Goal: Information Seeking & Learning: Learn about a topic

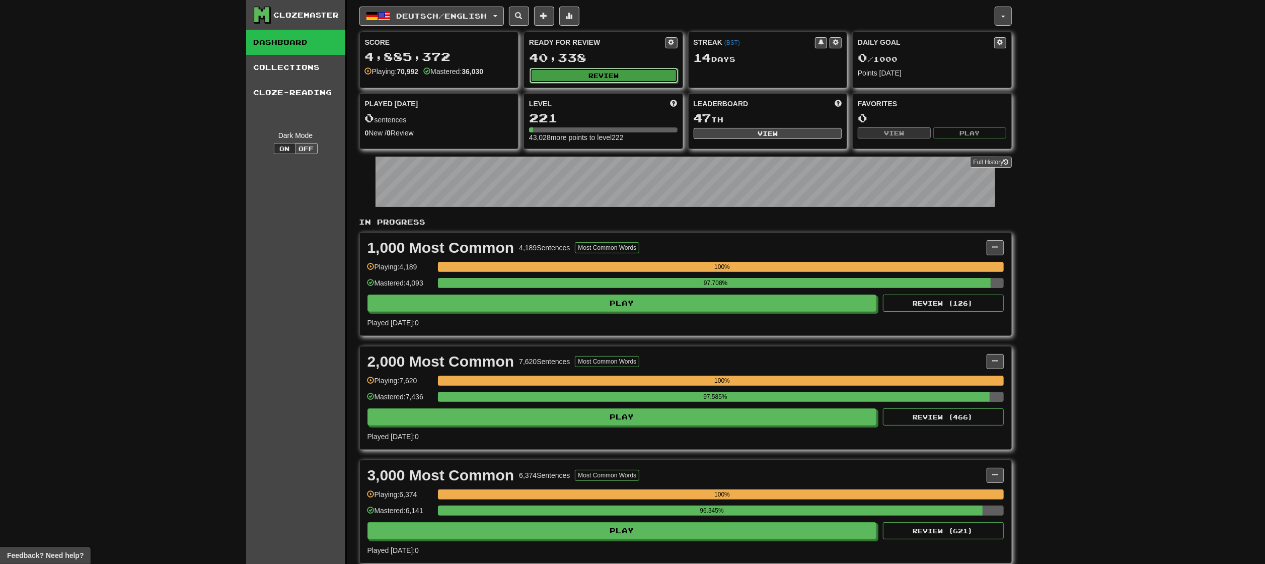
click at [625, 71] on button "Review" at bounding box center [603, 75] width 148 height 15
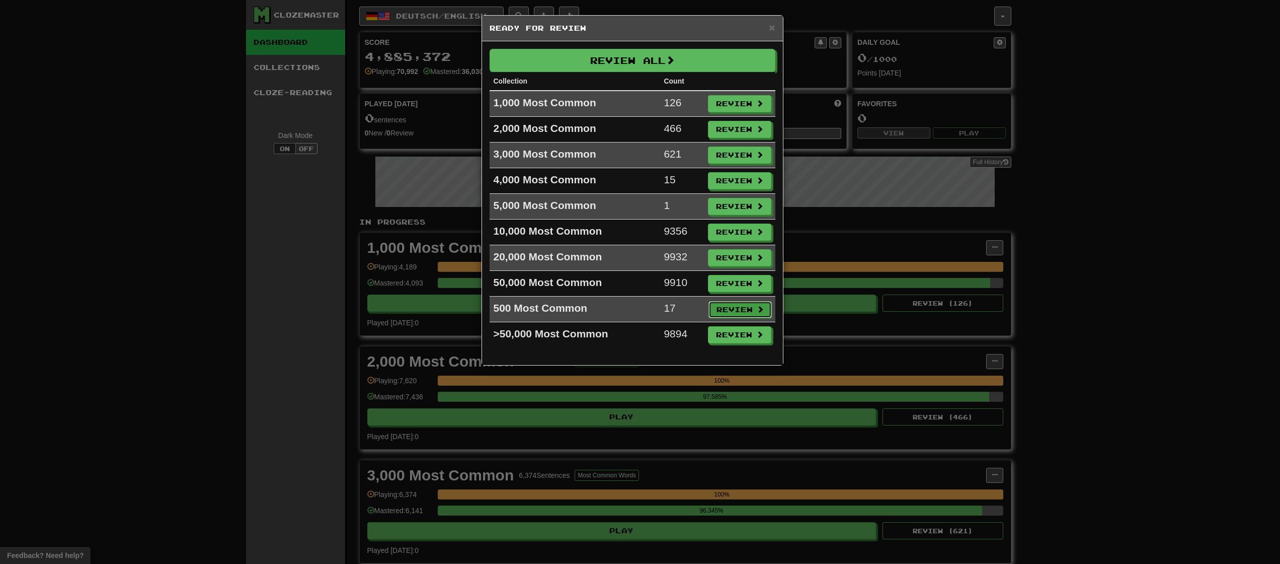
click at [725, 315] on button "Review" at bounding box center [740, 309] width 63 height 17
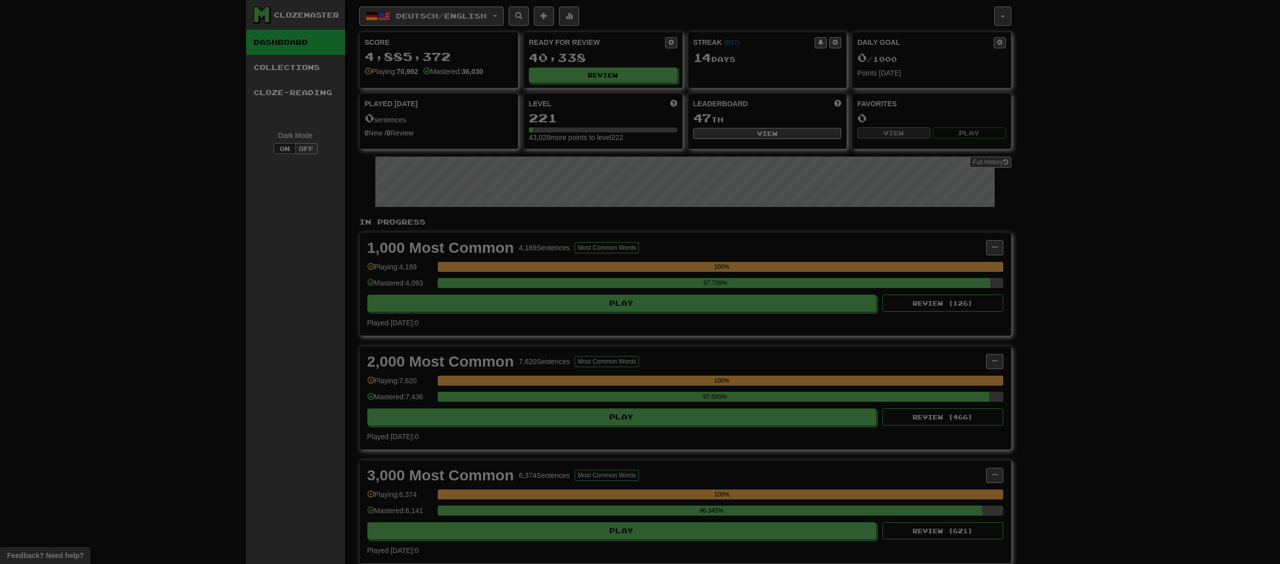
select select "********"
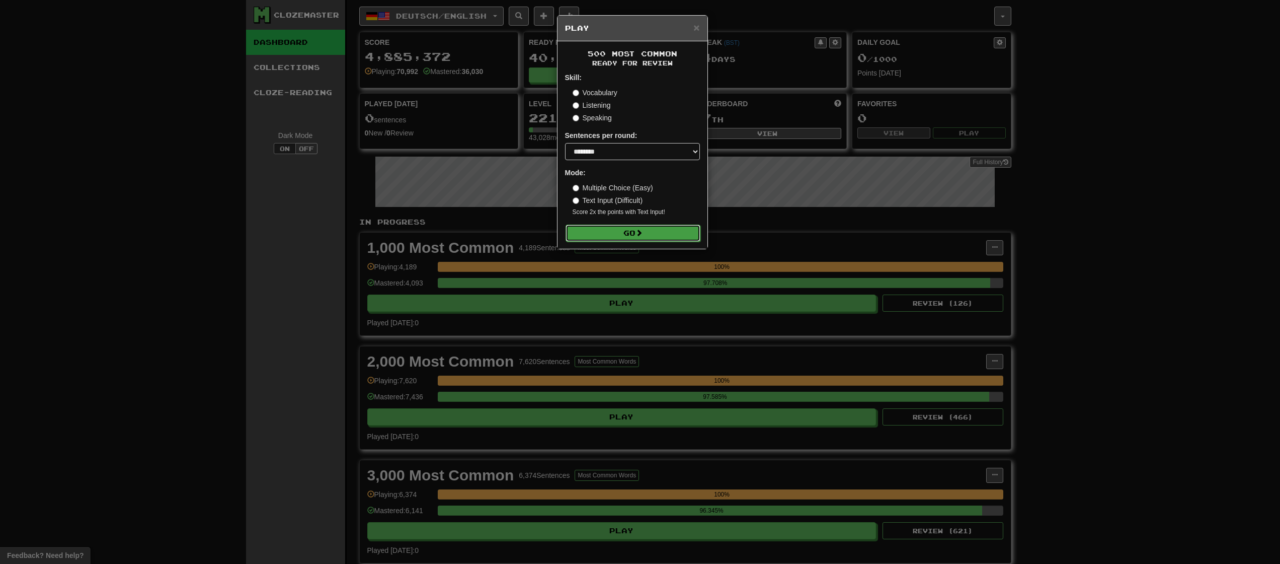
click at [659, 229] on button "Go" at bounding box center [633, 232] width 135 height 17
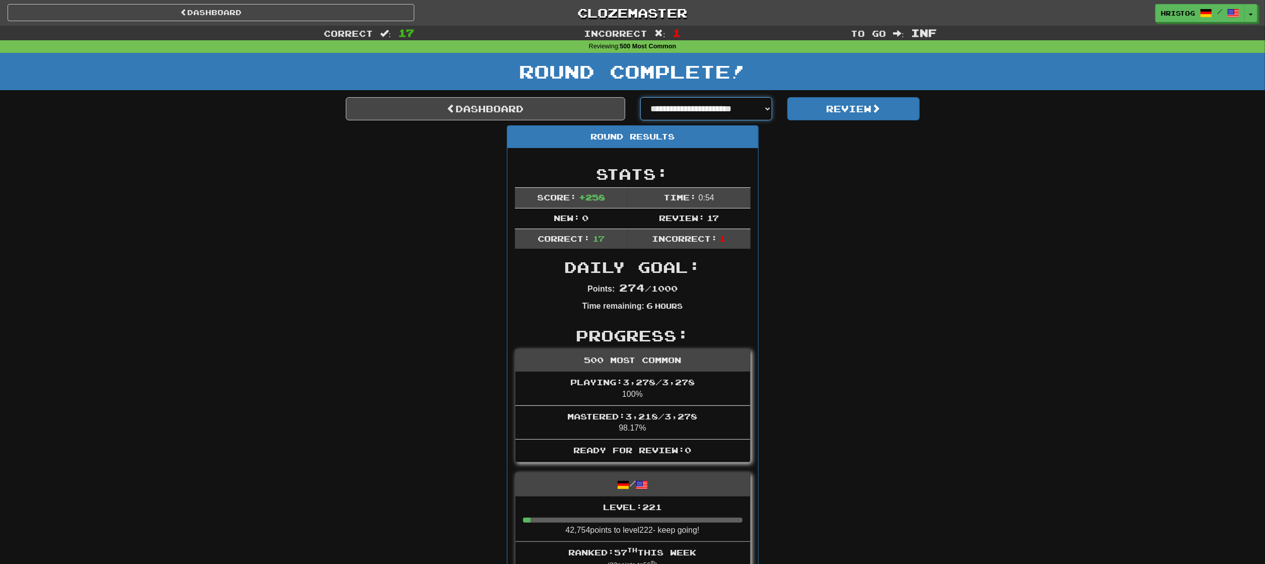
click at [722, 108] on select "**********" at bounding box center [706, 108] width 132 height 23
click at [722, 107] on select "**********" at bounding box center [706, 108] width 132 height 23
click at [849, 111] on button "Review" at bounding box center [853, 108] width 132 height 23
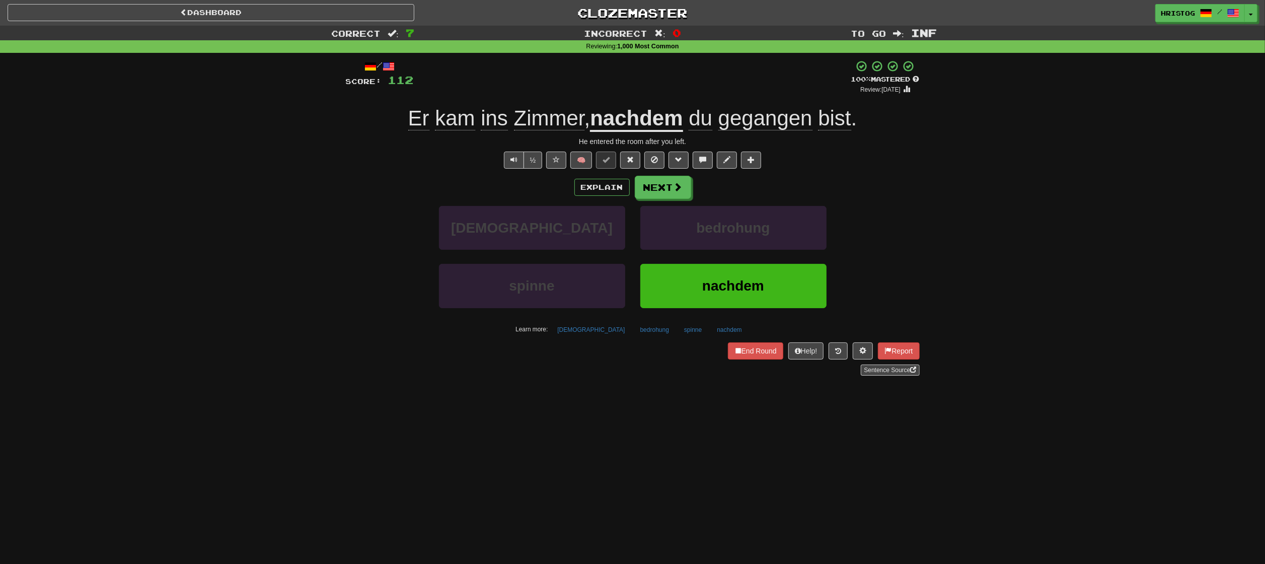
click at [983, 315] on div "Correct : 7 Incorrect : 0 To go : Inf Reviewing : 1,000 Most Common / Score: 11…" at bounding box center [632, 208] width 1265 height 364
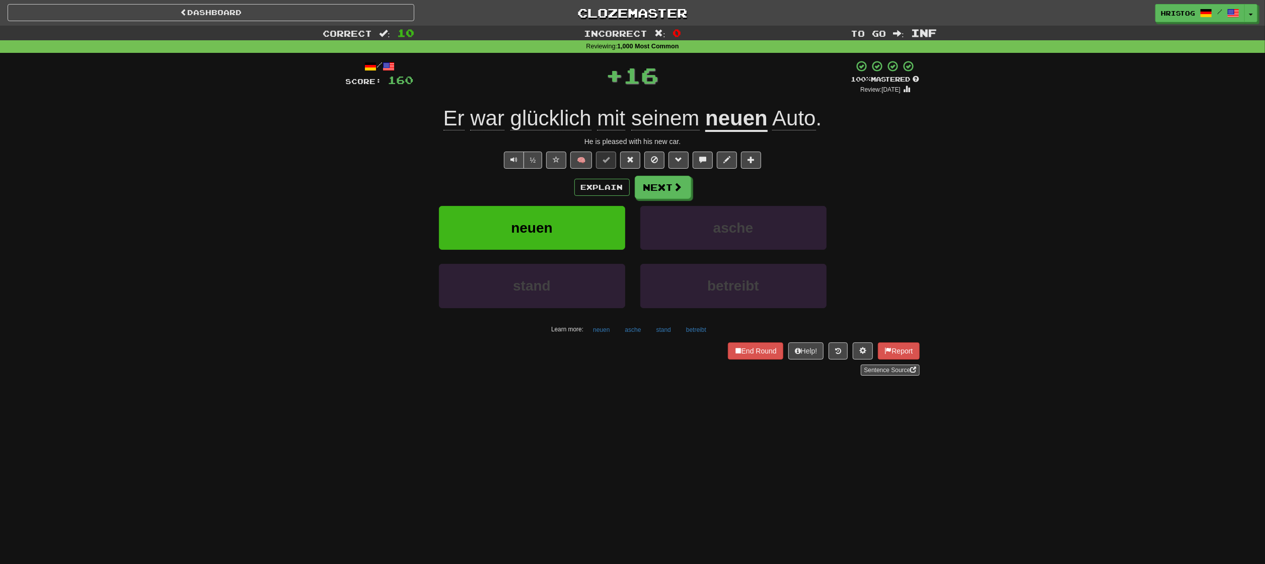
click at [990, 168] on div "Correct : 10 Incorrect : 0 To go : Inf Reviewing : 1,000 Most Common / Score: 1…" at bounding box center [632, 208] width 1265 height 364
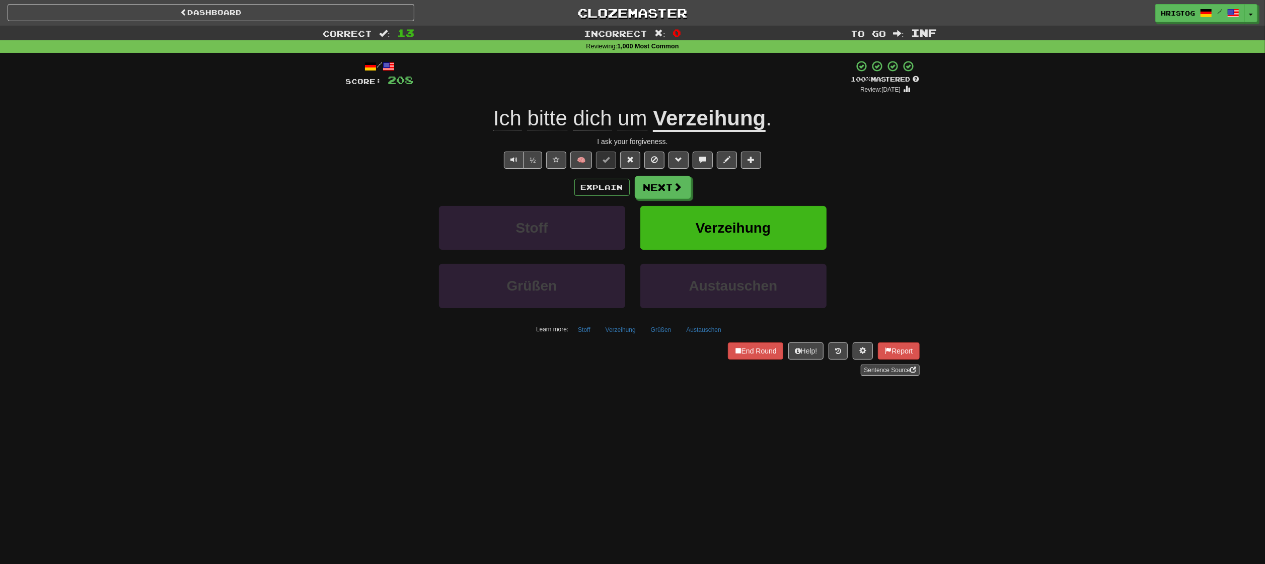
click at [1094, 204] on div "Correct : 13 Incorrect : 0 To go : Inf Reviewing : 1,000 Most Common / Score: 2…" at bounding box center [632, 208] width 1265 height 364
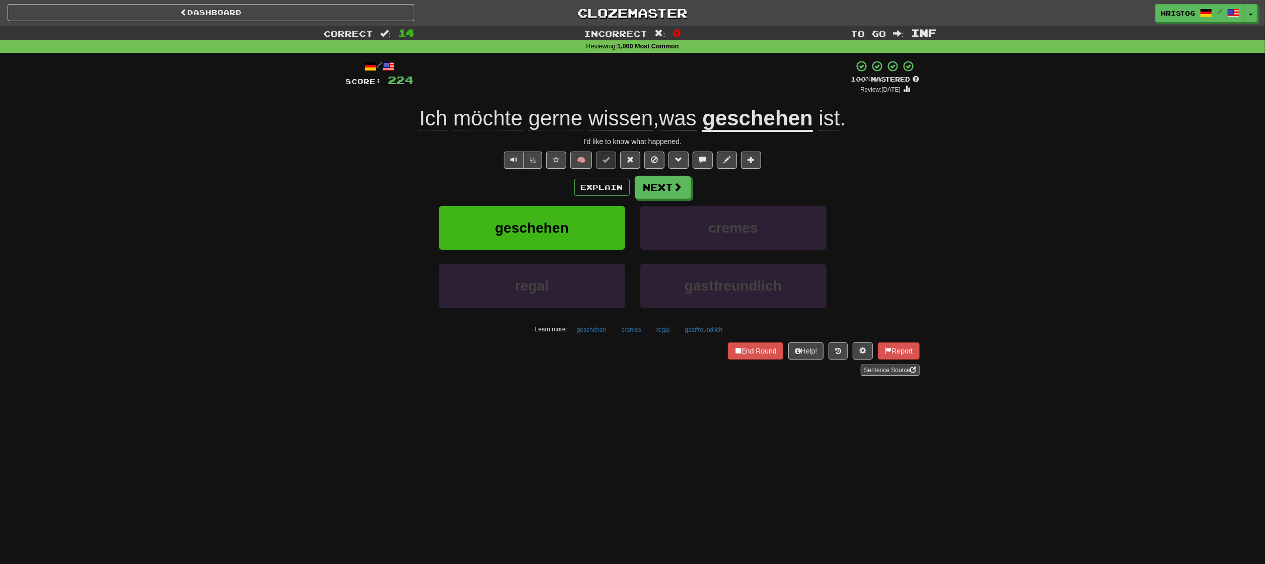
click at [941, 193] on div "Correct : 14 Incorrect : 0 To go : Inf Reviewing : 1,000 Most Common / Score: 2…" at bounding box center [632, 208] width 1265 height 364
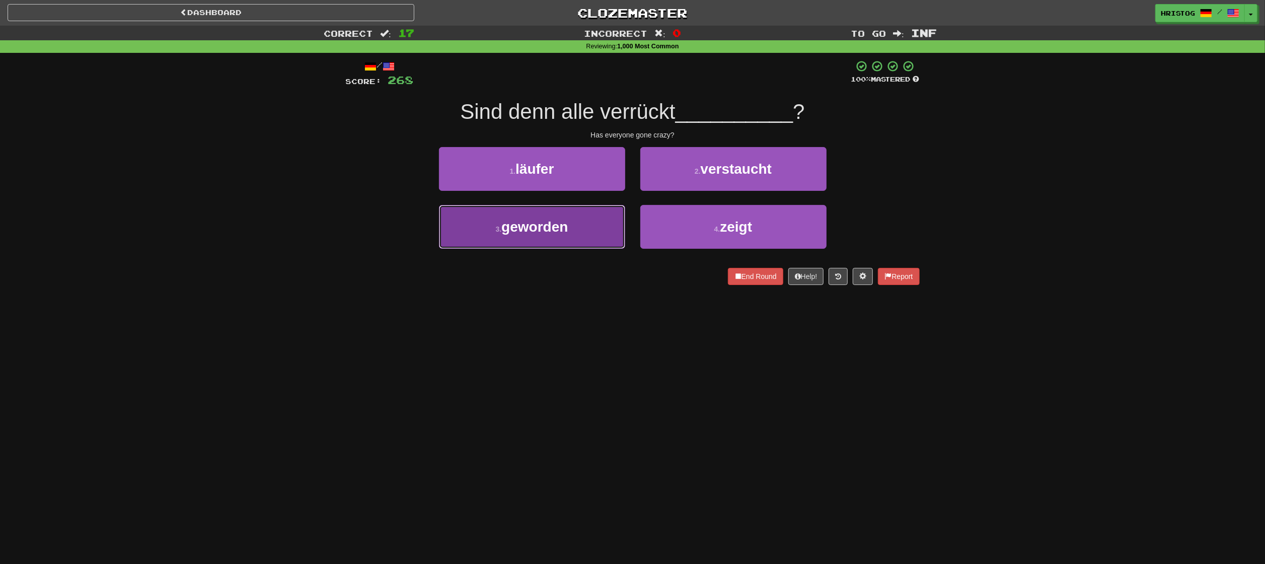
click at [594, 237] on button "3 . geworden" at bounding box center [532, 227] width 186 height 44
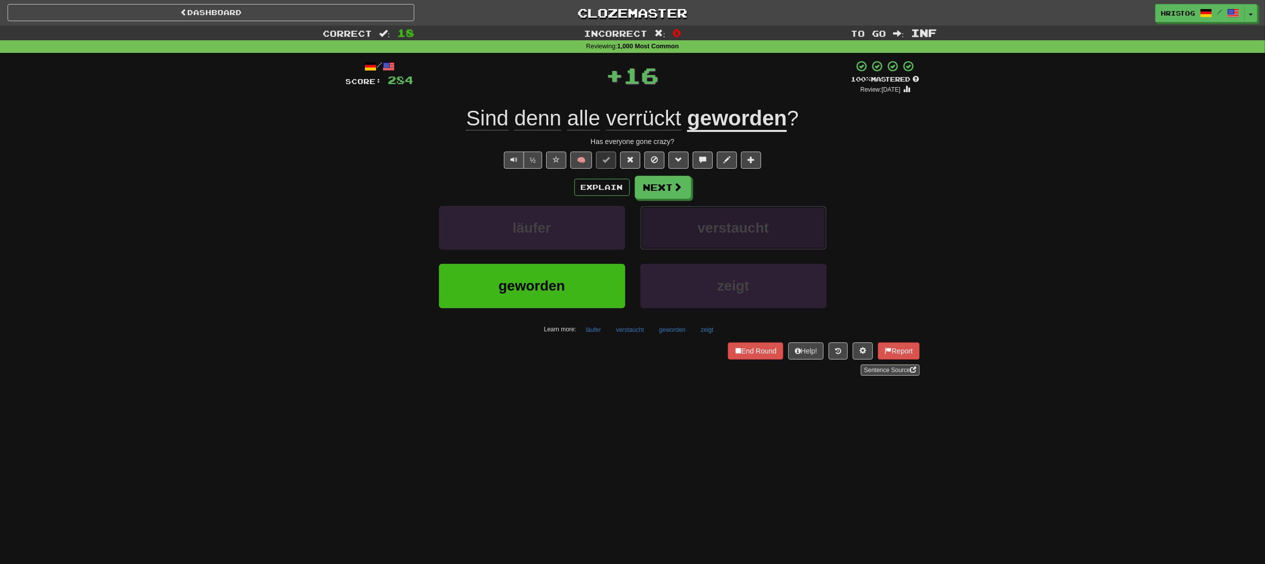
click at [755, 227] on span "verstaucht" at bounding box center [733, 228] width 71 height 16
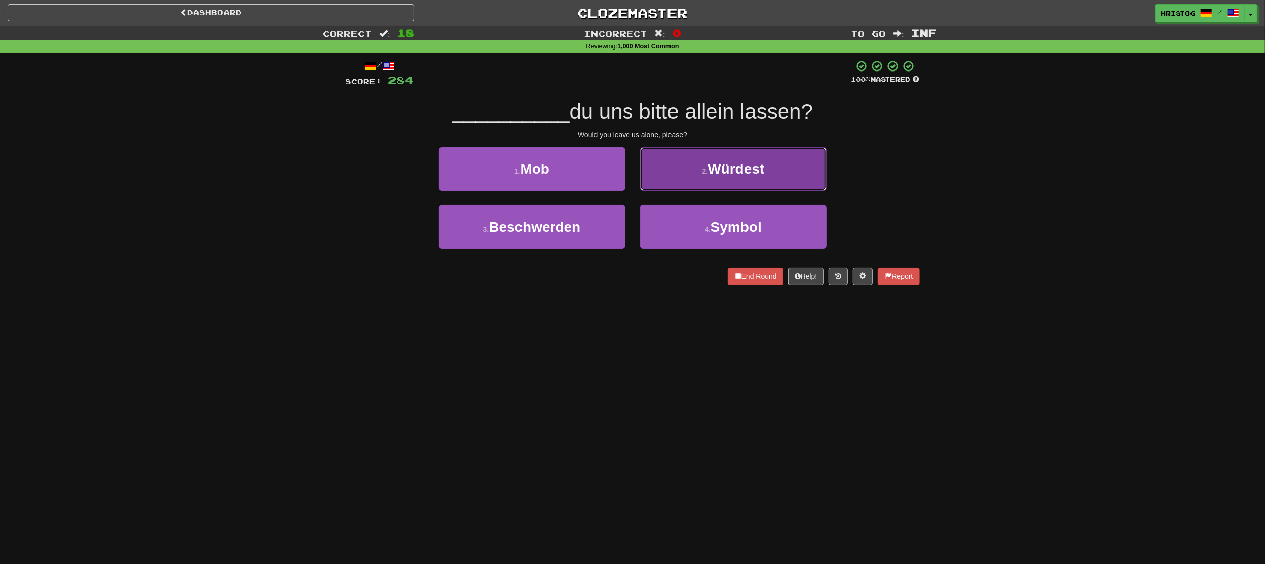
click at [746, 179] on button "2 . Würdest" at bounding box center [733, 169] width 186 height 44
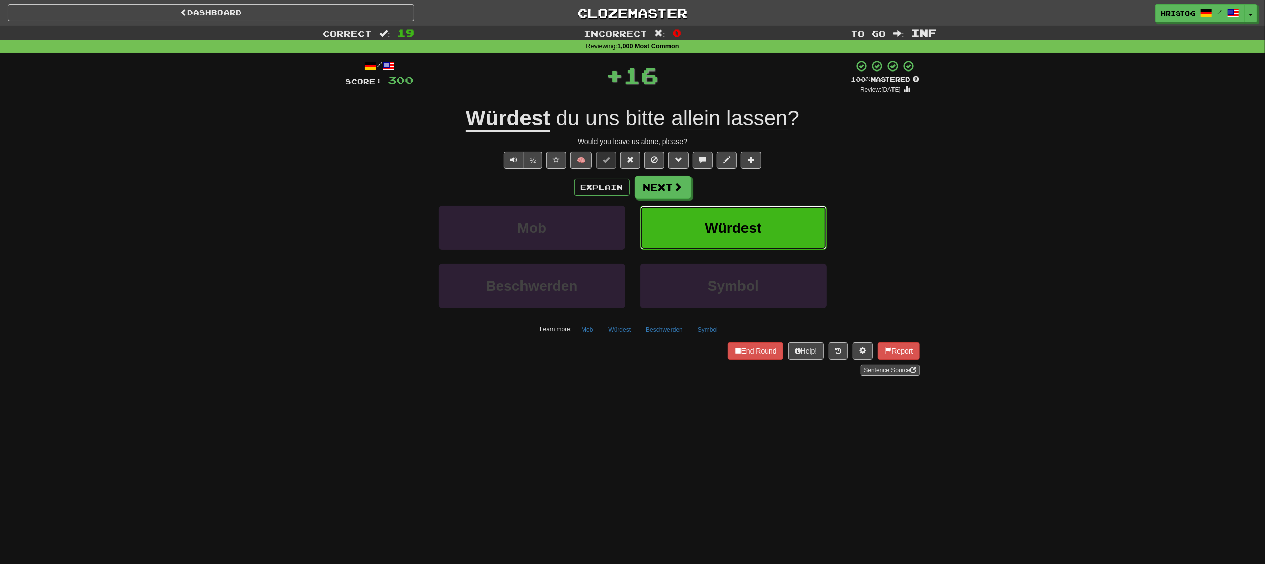
click at [788, 223] on button "Würdest" at bounding box center [733, 228] width 186 height 44
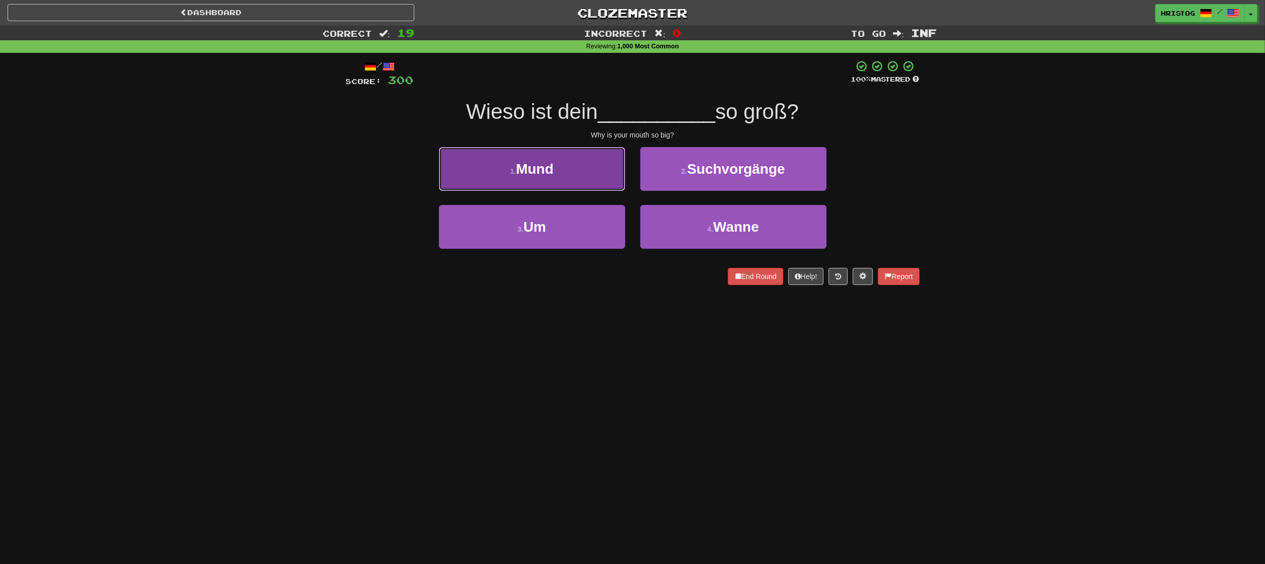
click at [615, 168] on button "1 . Mund" at bounding box center [532, 169] width 186 height 44
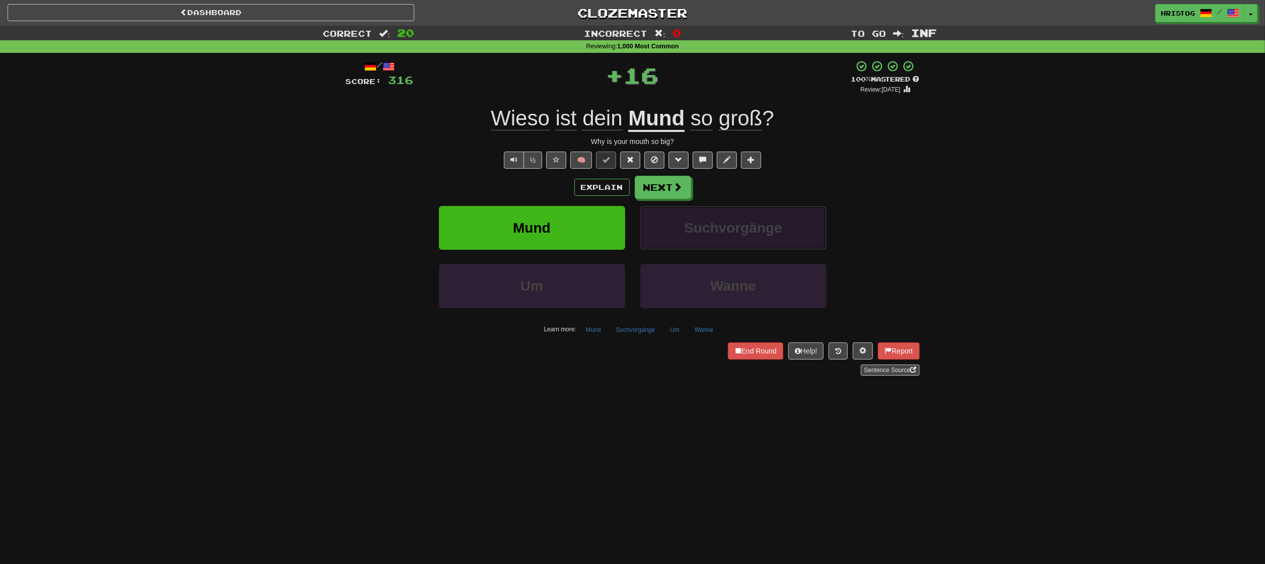
click at [805, 218] on button "Suchvorgänge" at bounding box center [733, 228] width 186 height 44
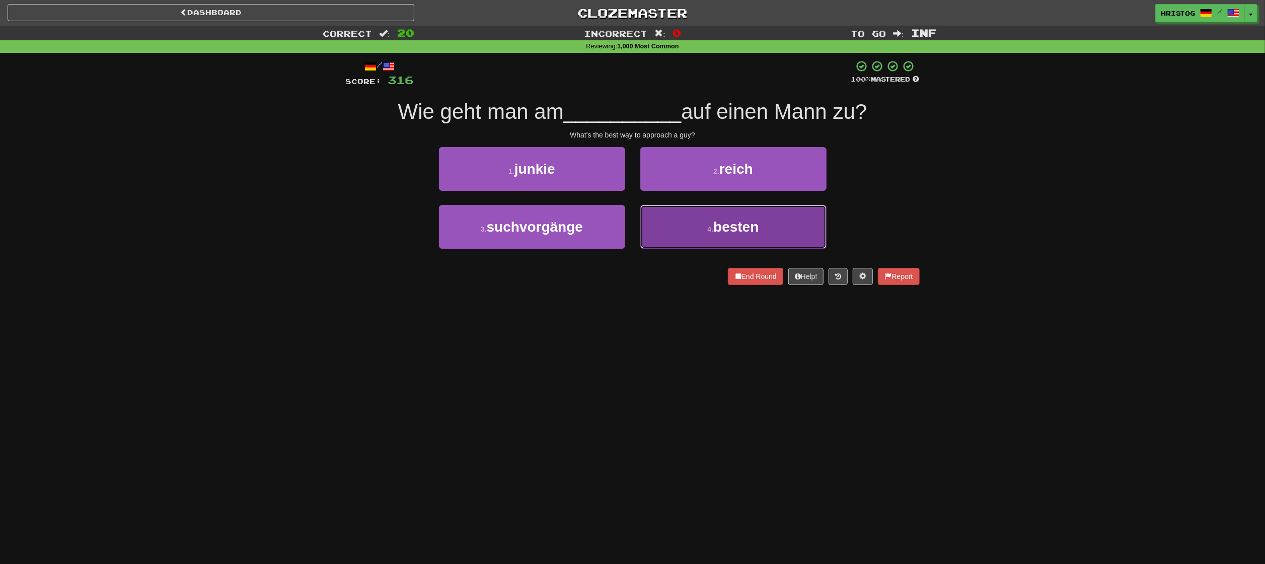
click at [754, 235] on span "besten" at bounding box center [735, 227] width 45 height 16
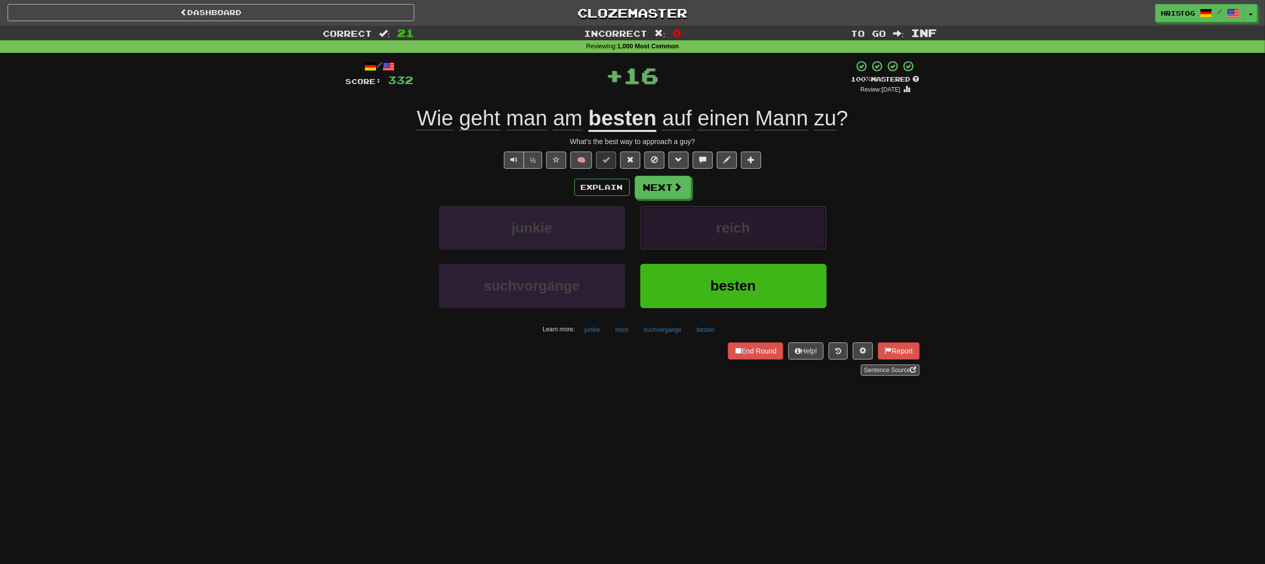
click at [771, 231] on button "reich" at bounding box center [733, 228] width 186 height 44
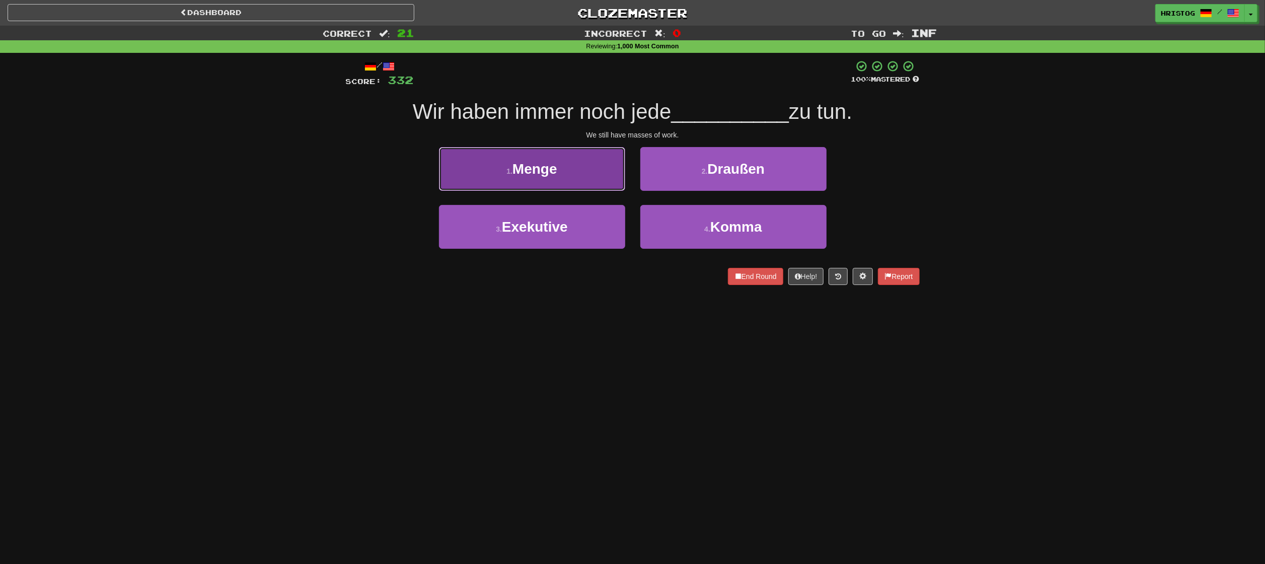
click at [594, 176] on button "1 . Menge" at bounding box center [532, 169] width 186 height 44
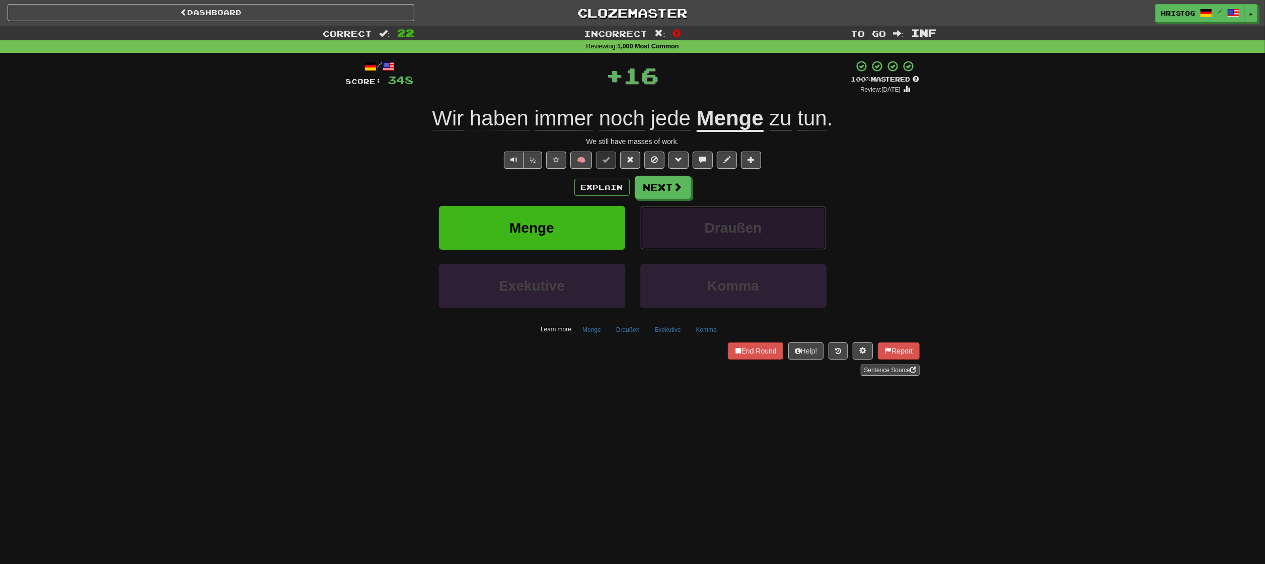
click at [799, 212] on button "Draußen" at bounding box center [733, 228] width 186 height 44
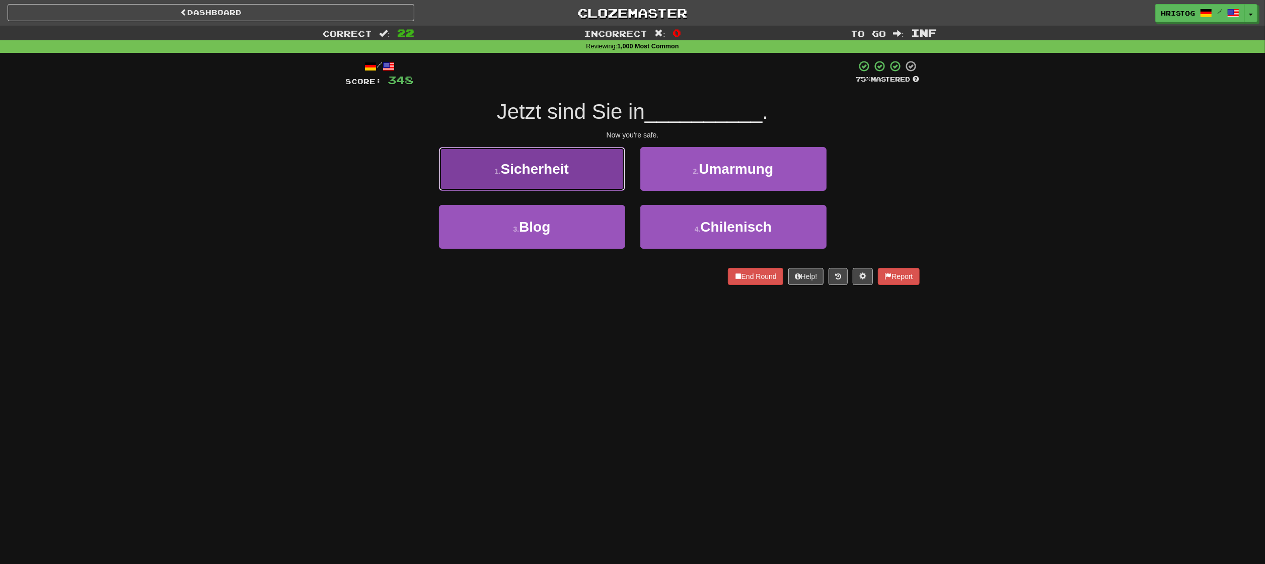
click at [587, 172] on button "1 . Sicherheit" at bounding box center [532, 169] width 186 height 44
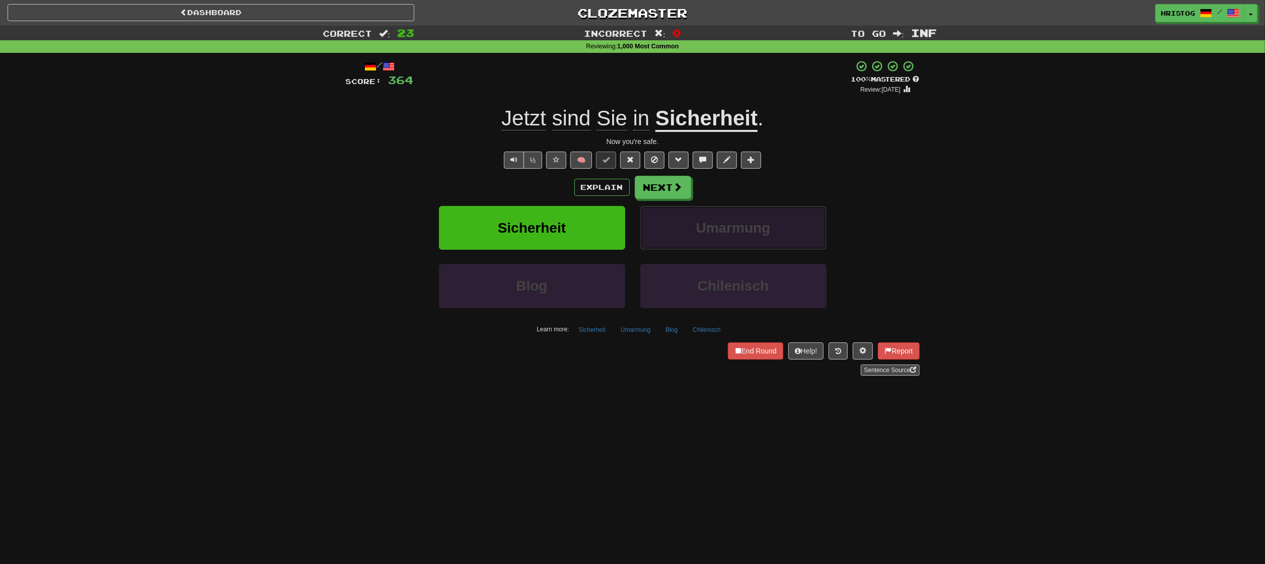
click at [802, 224] on button "Umarmung" at bounding box center [733, 228] width 186 height 44
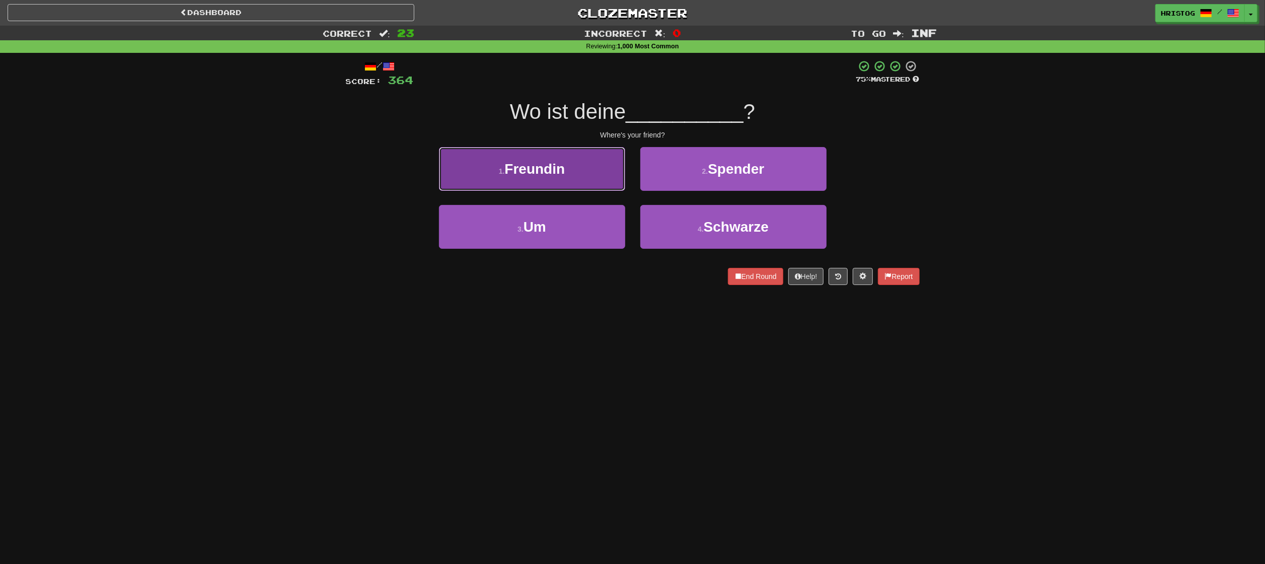
click at [580, 170] on button "1 . Freundin" at bounding box center [532, 169] width 186 height 44
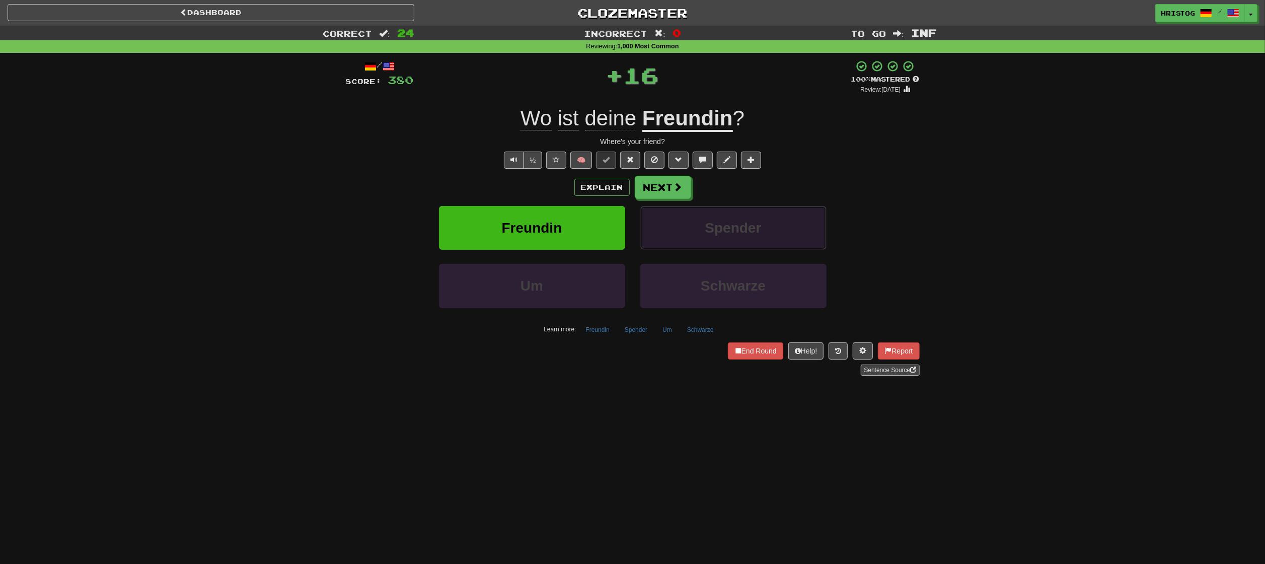
click at [768, 222] on button "Spender" at bounding box center [733, 228] width 186 height 44
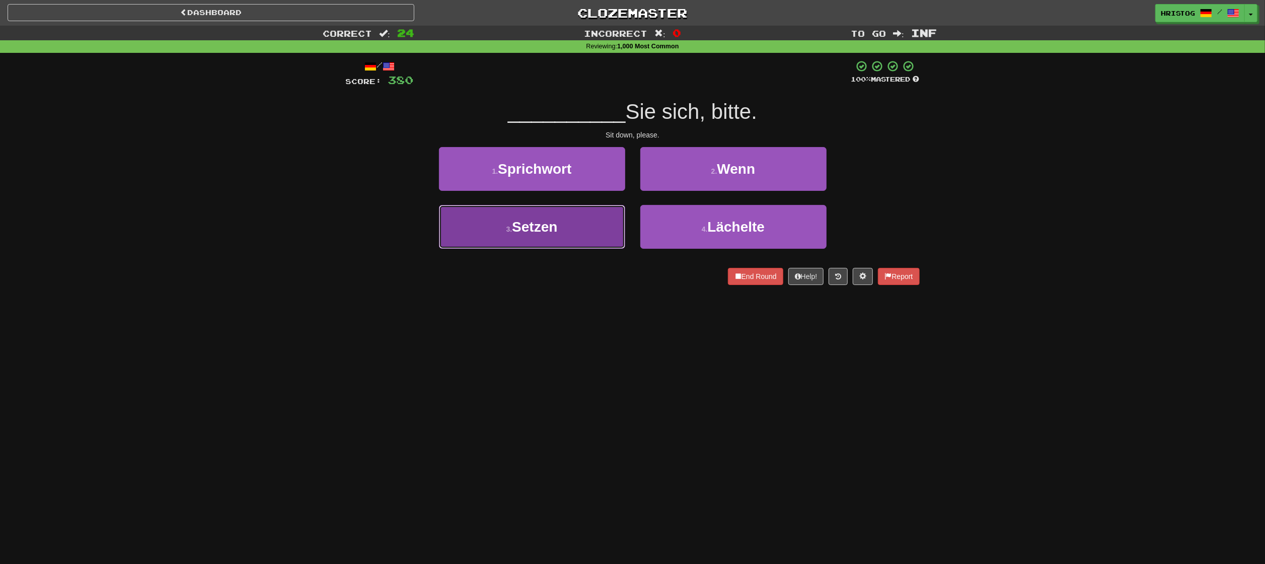
click at [585, 226] on button "3 . Setzen" at bounding box center [532, 227] width 186 height 44
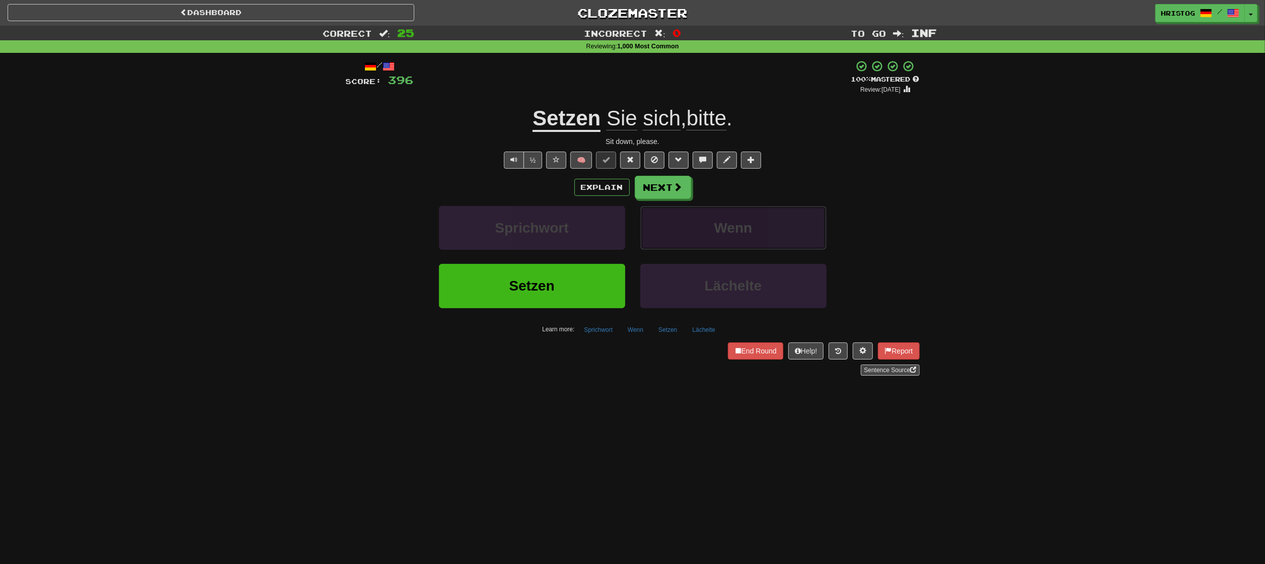
click at [784, 227] on button "Wenn" at bounding box center [733, 228] width 186 height 44
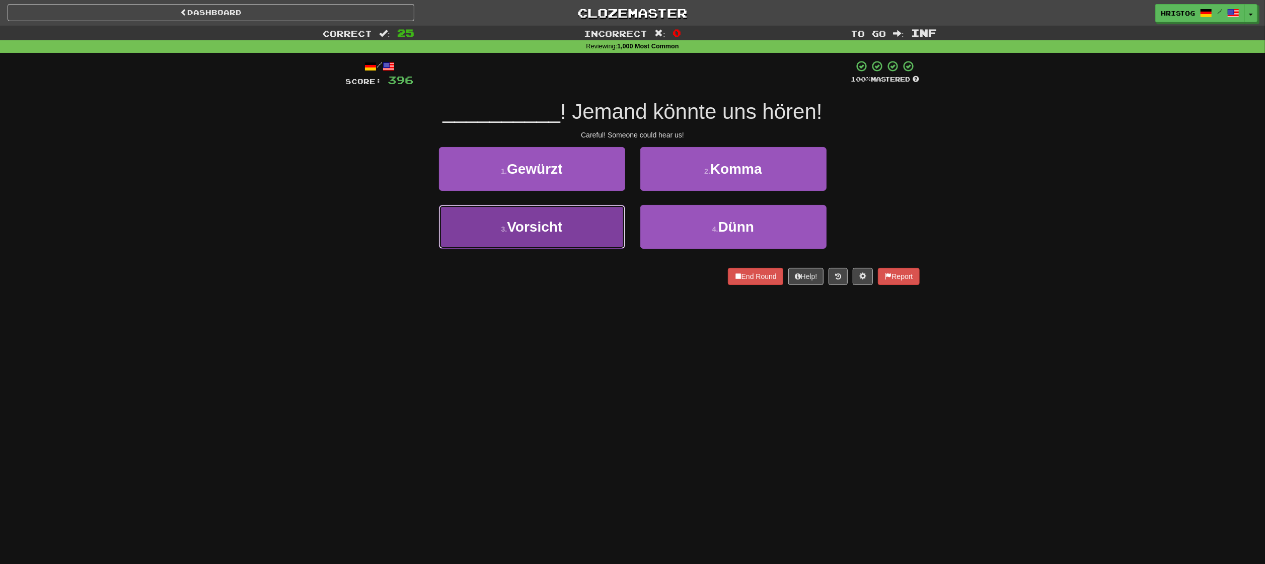
click at [589, 226] on button "3 . Vorsicht" at bounding box center [532, 227] width 186 height 44
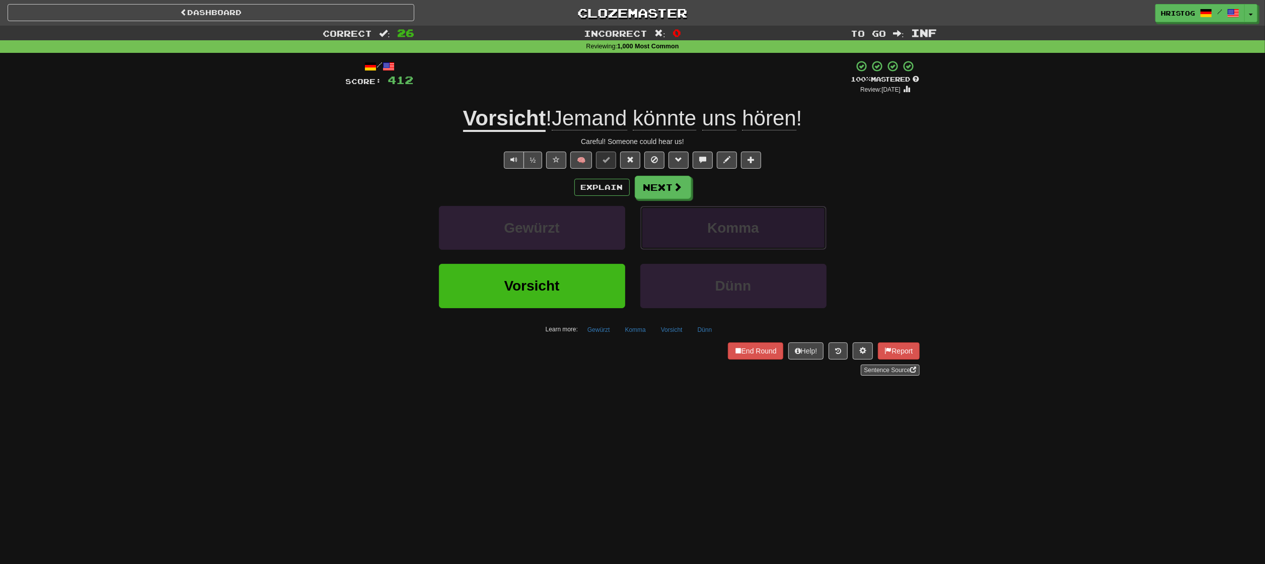
click at [725, 219] on button "Komma" at bounding box center [733, 228] width 186 height 44
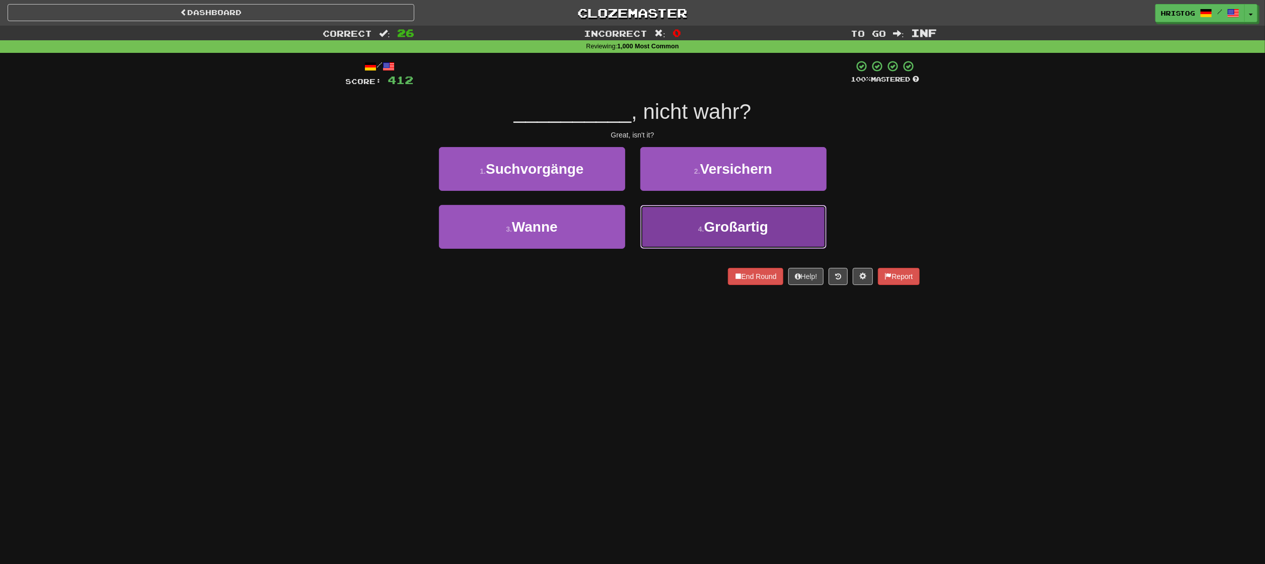
click at [753, 233] on span "Großartig" at bounding box center [736, 227] width 64 height 16
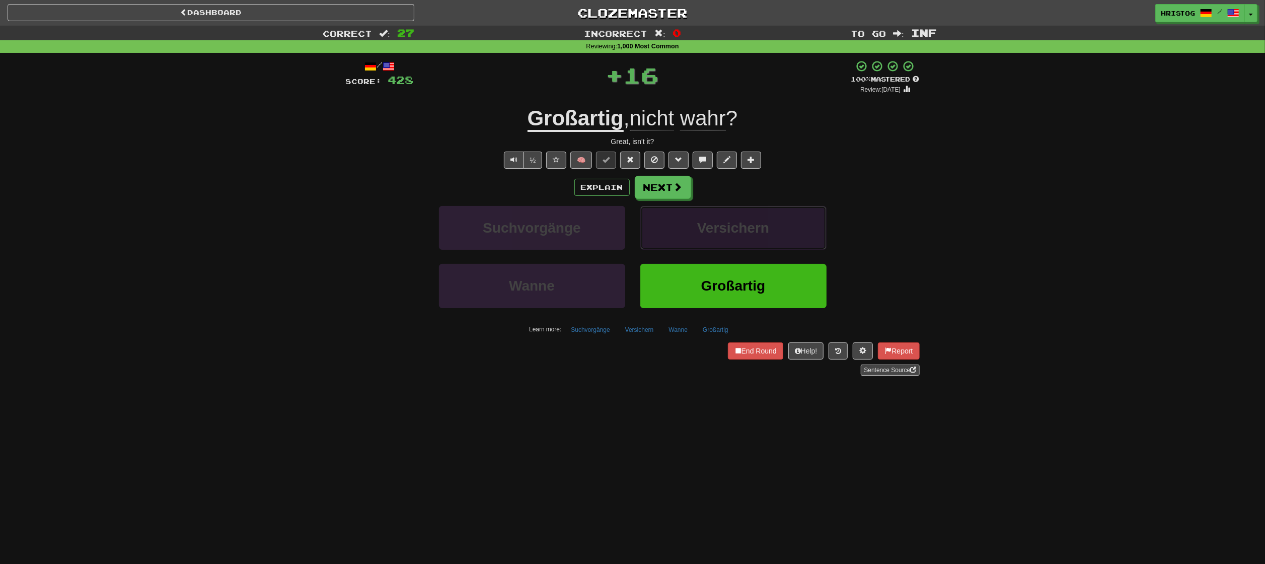
click at [770, 231] on button "Versichern" at bounding box center [733, 228] width 186 height 44
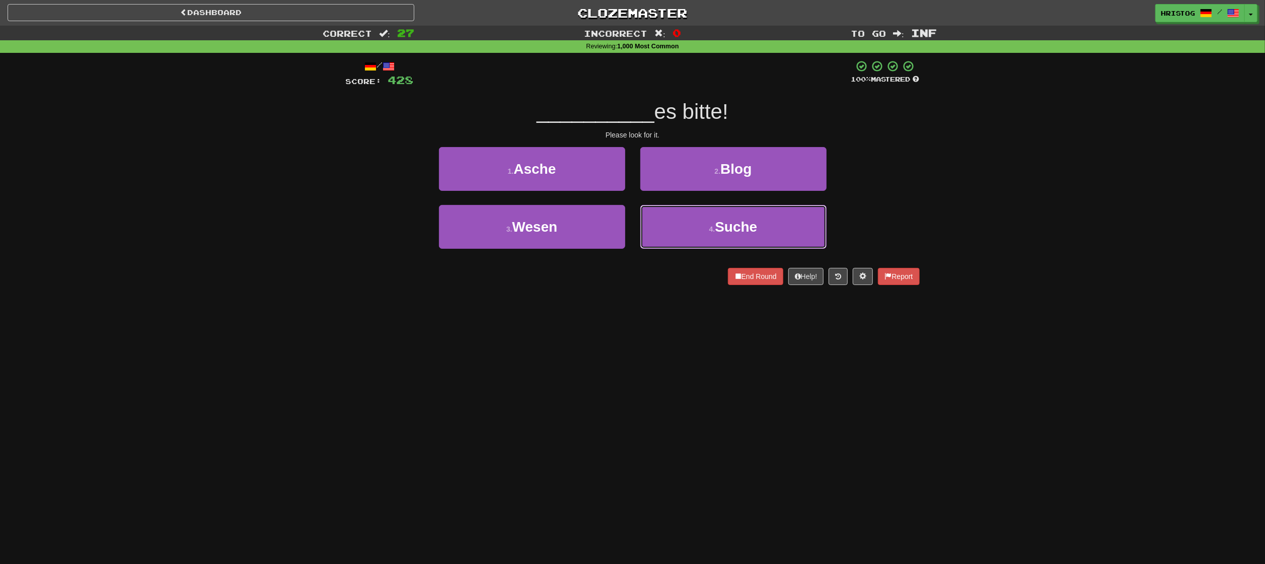
click at [770, 231] on button "4 . Suche" at bounding box center [733, 227] width 186 height 44
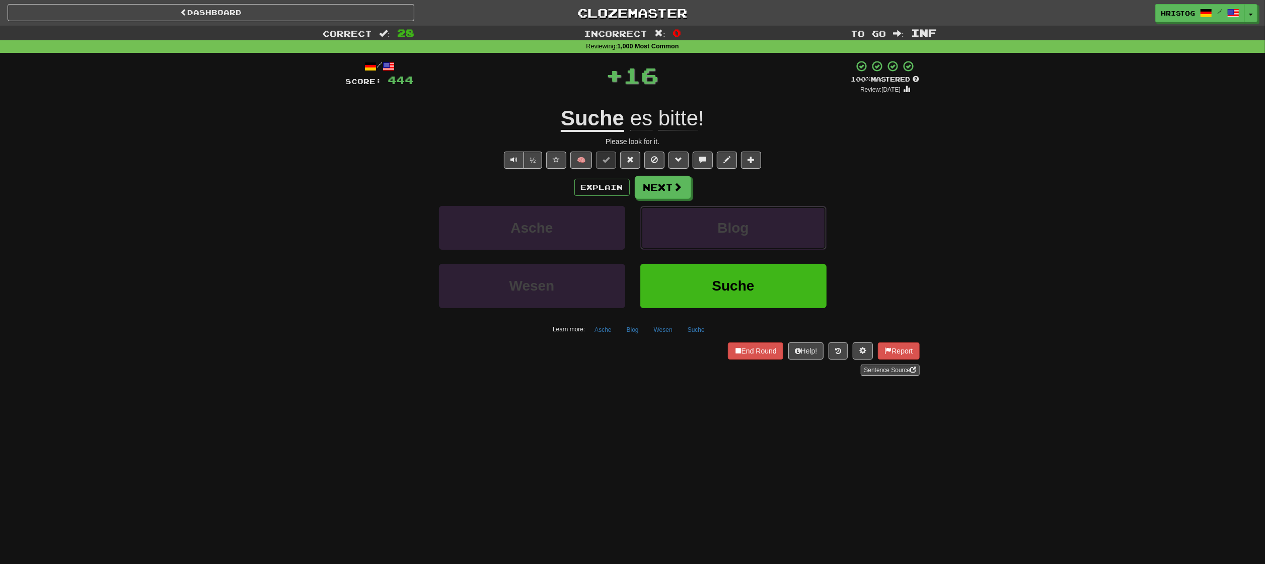
click at [770, 231] on button "Blog" at bounding box center [733, 228] width 186 height 44
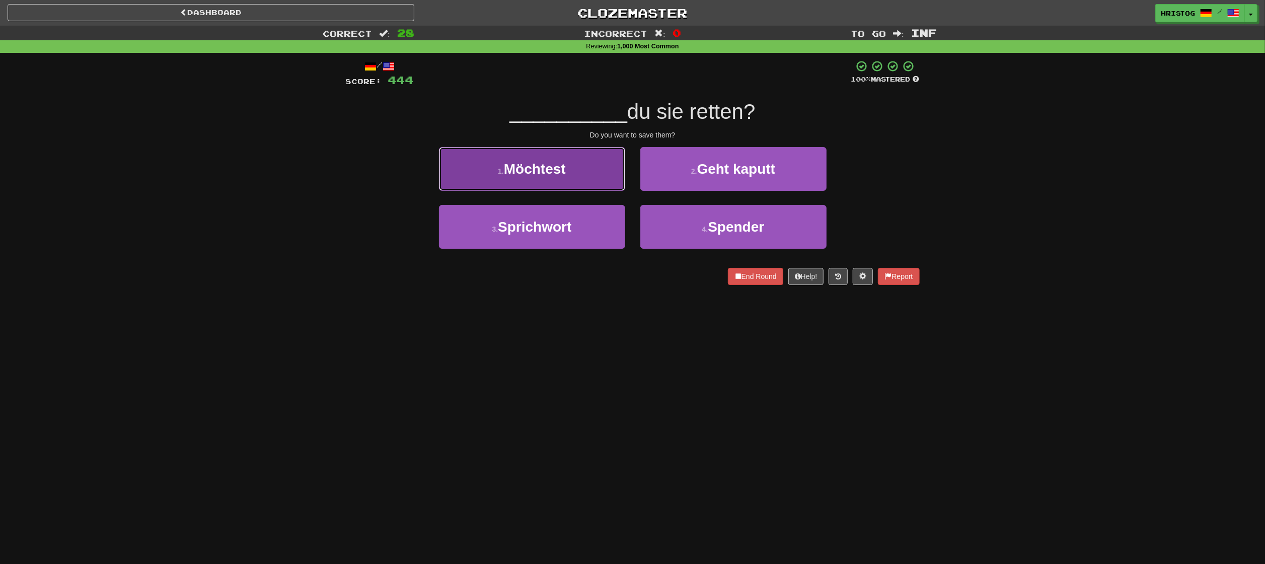
click at [596, 159] on button "1 . Möchtest" at bounding box center [532, 169] width 186 height 44
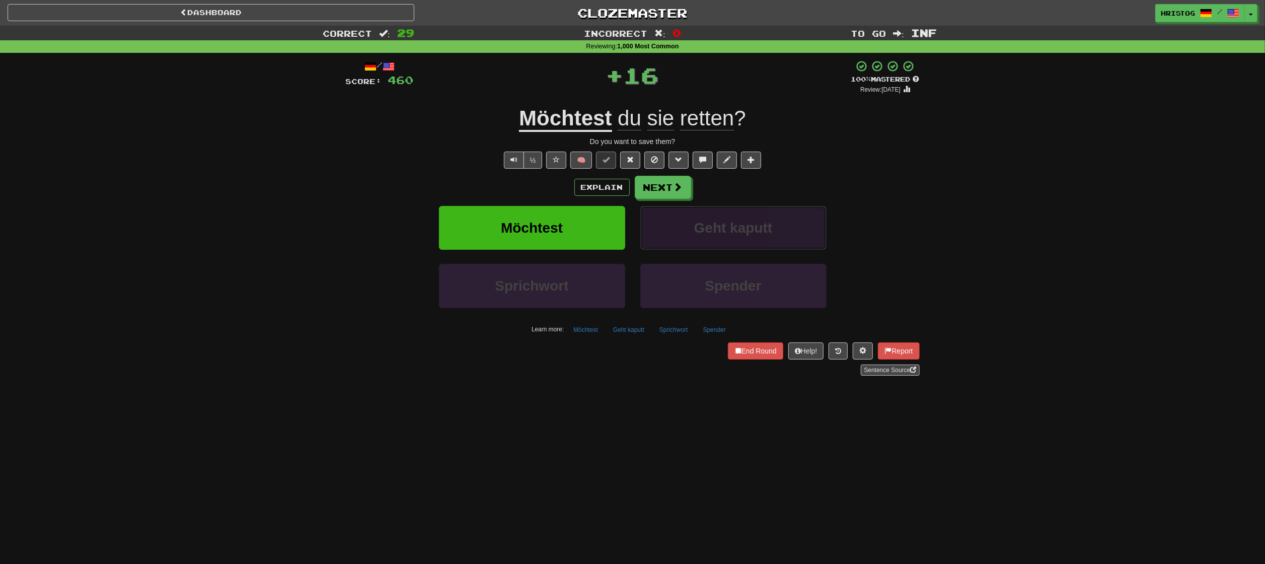
click at [739, 223] on span "Geht kaputt" at bounding box center [733, 228] width 79 height 16
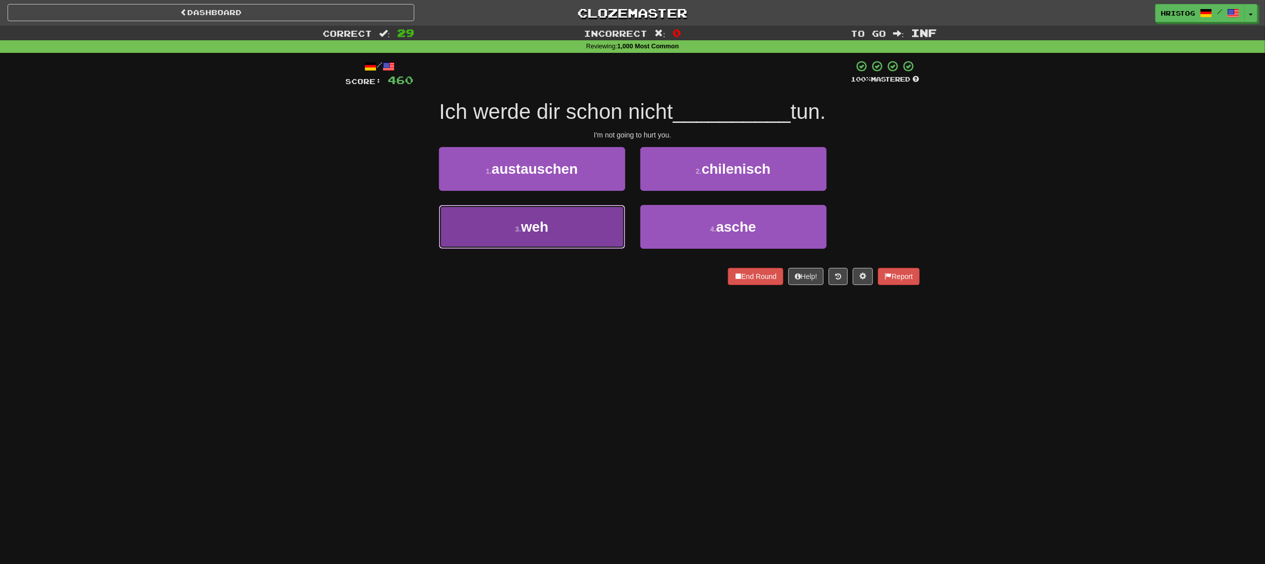
click at [594, 228] on button "3 . weh" at bounding box center [532, 227] width 186 height 44
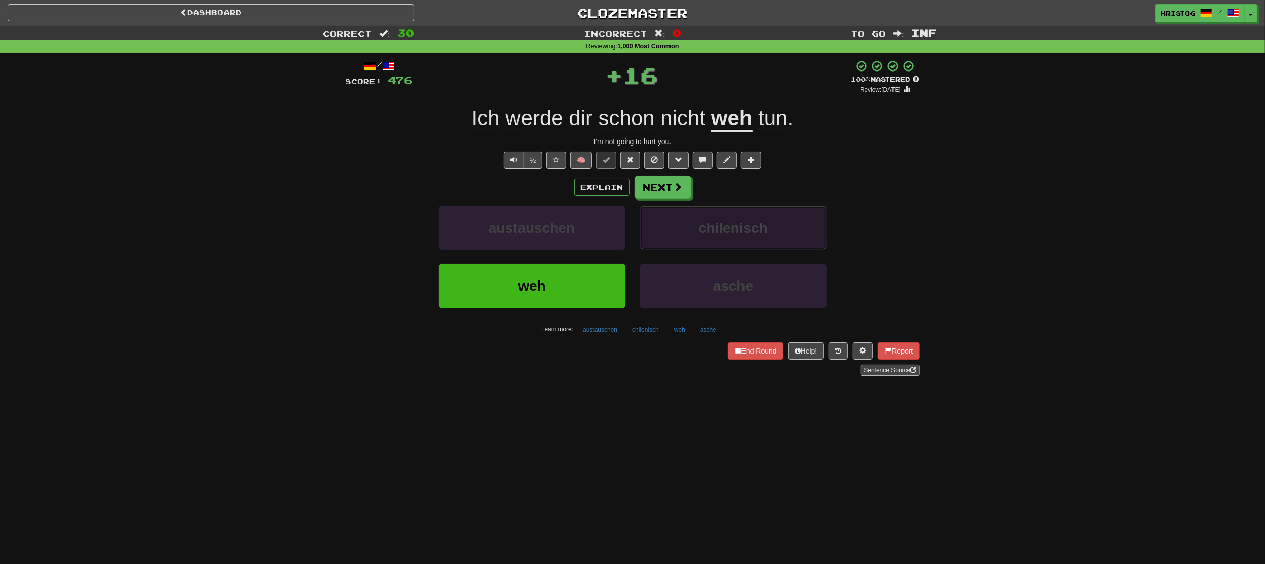
click at [785, 215] on button "chilenisch" at bounding box center [733, 228] width 186 height 44
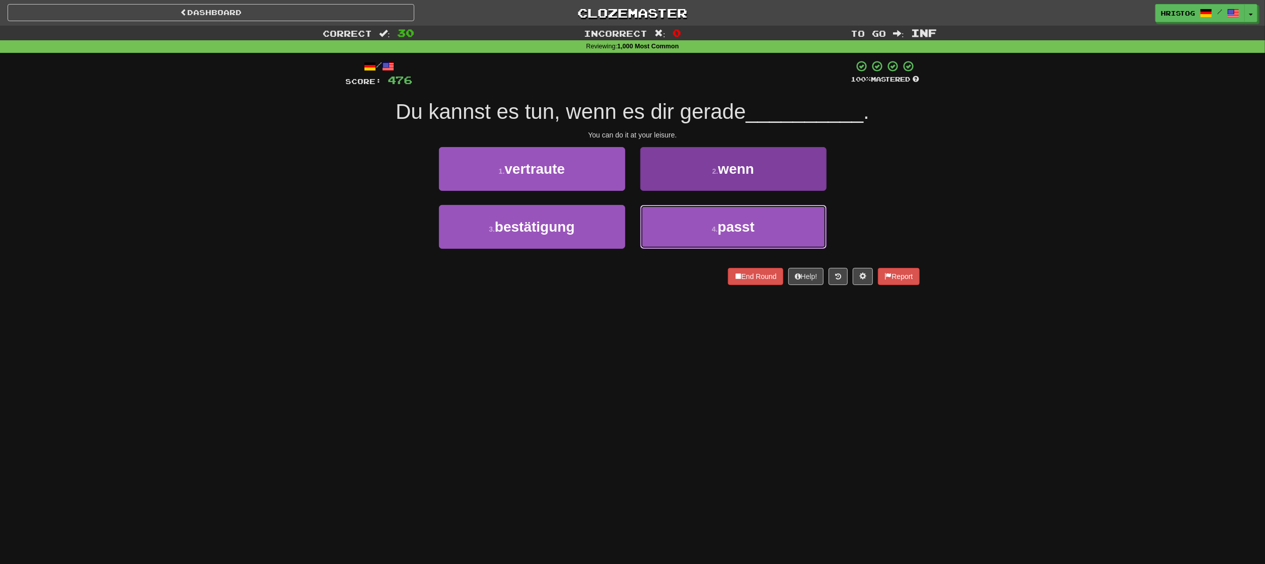
click at [744, 227] on span "passt" at bounding box center [736, 227] width 37 height 16
